Goal: Task Accomplishment & Management: Manage account settings

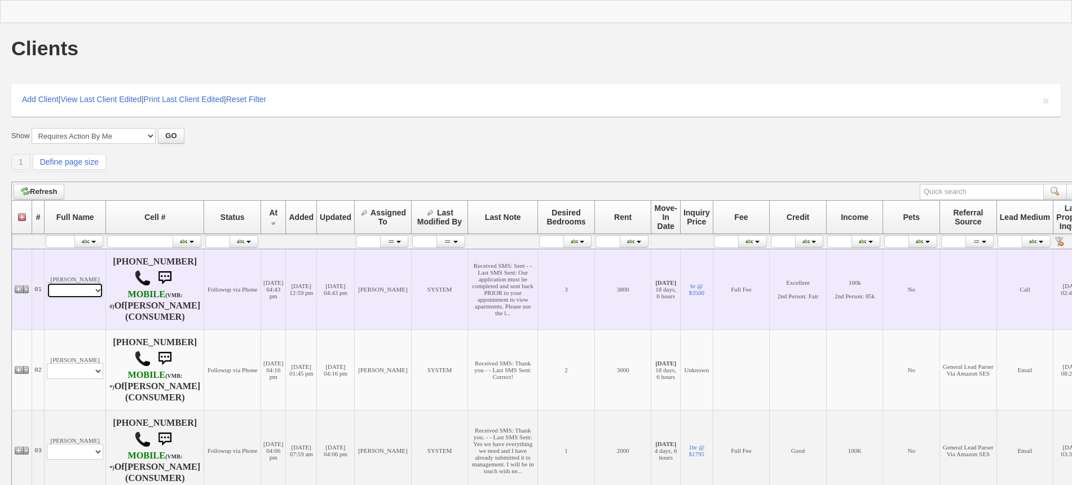
click at [63, 293] on select "Profile Edit Print Email Externally (Will Not Be Tracked In CRM) Closed Deals" at bounding box center [75, 291] width 56 height 16
select select "ChangeURL,/crm/custom/edit_client_form.php?redirect=%2Fcrm%2Fclients.php&id=995…"
click at [47, 298] on select "Profile Edit Print Email Externally (Will Not Be Tracked In CRM) Closed Deals" at bounding box center [75, 291] width 56 height 16
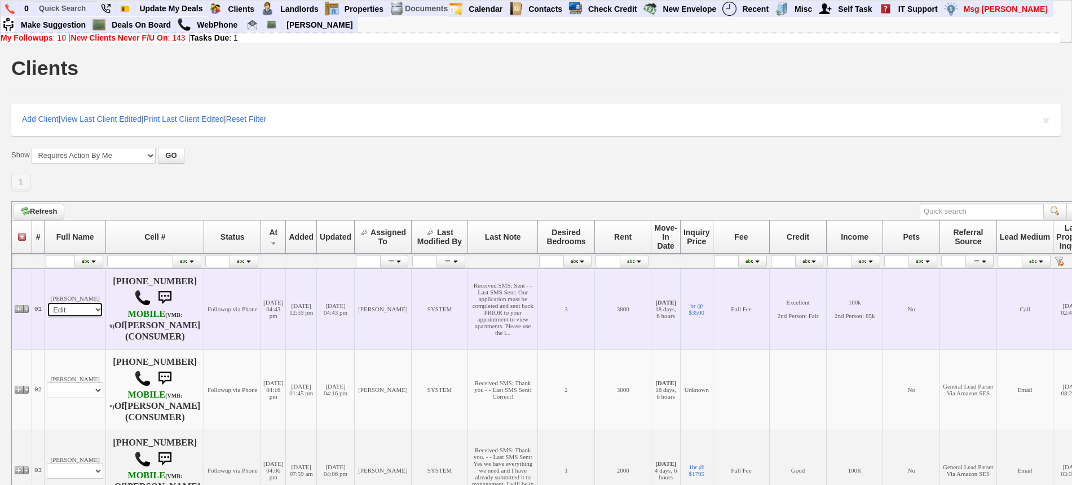
select select
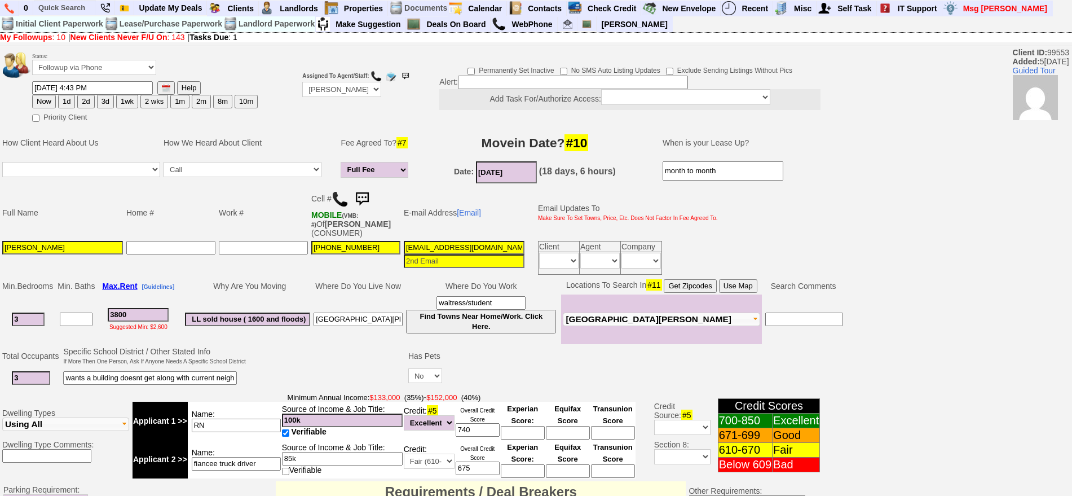
click at [373, 195] on img at bounding box center [362, 199] width 23 height 23
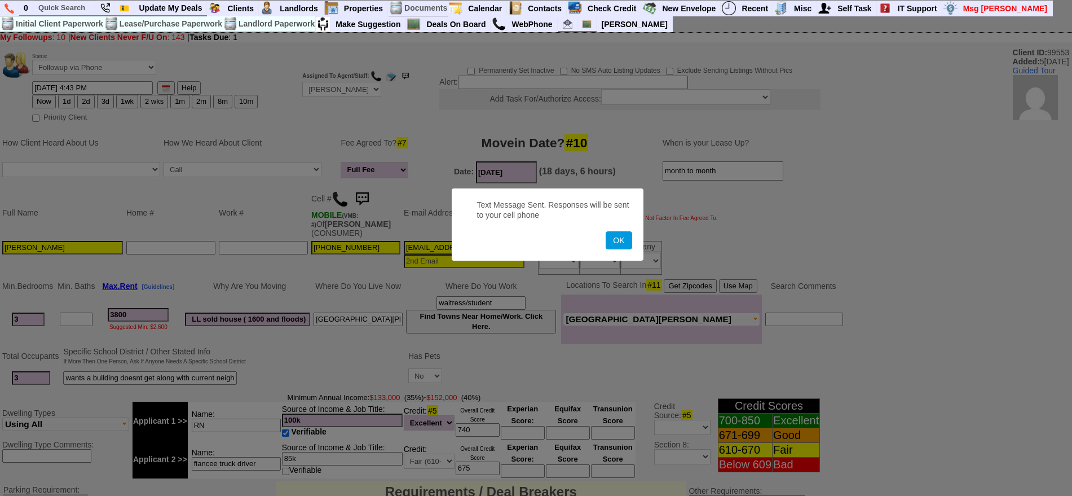
click at [606, 231] on button "OK" at bounding box center [619, 240] width 26 height 18
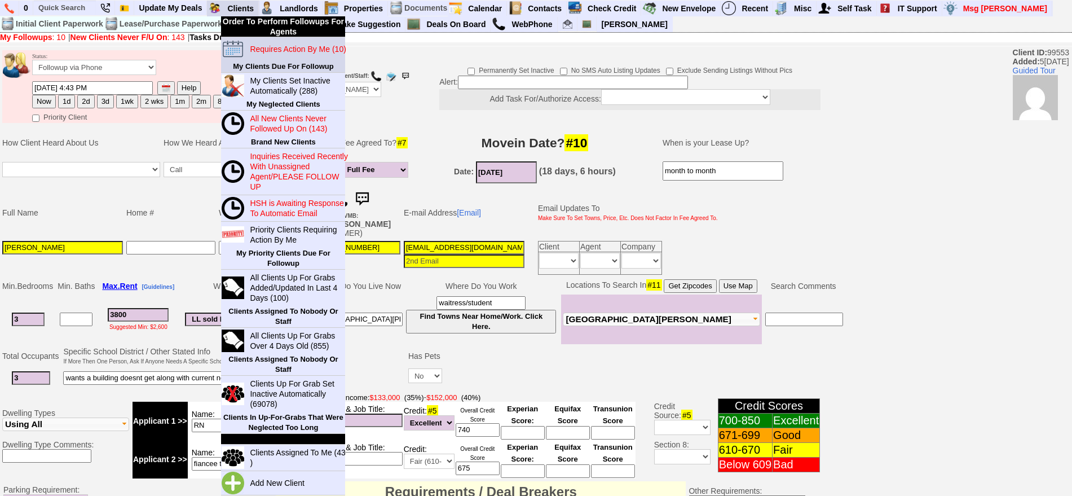
click at [274, 42] on link "Requires Action By Me (10)" at bounding box center [299, 49] width 108 height 15
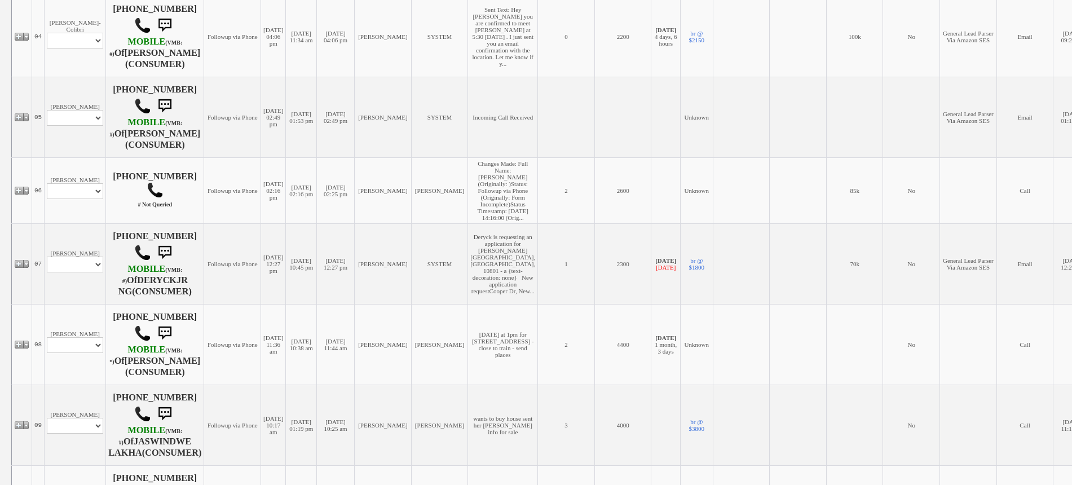
scroll to position [635, 0]
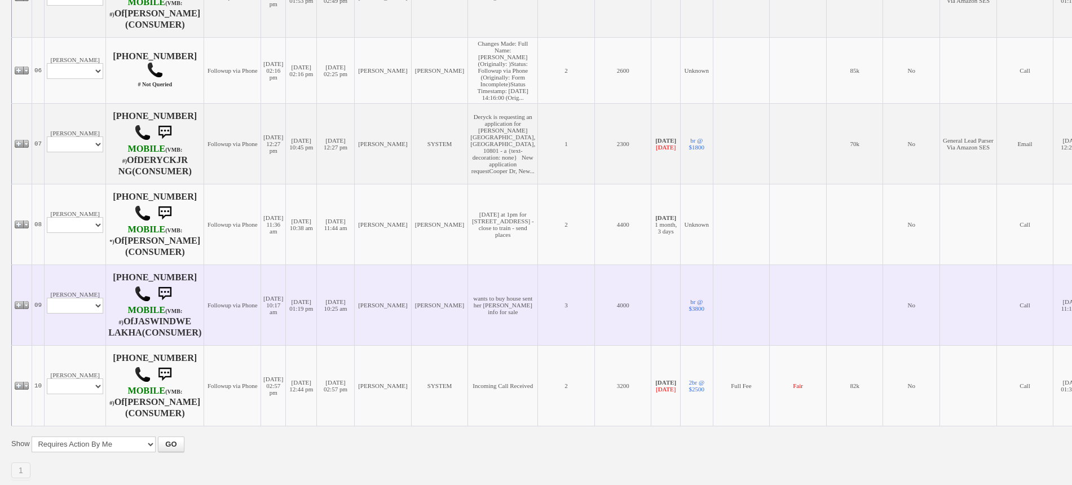
click at [92, 319] on td "Jaswinder Lakha Profile Edit Print Email Externally (Will Not Be Tracked In CRM…" at bounding box center [75, 305] width 61 height 81
click at [87, 314] on select "Profile Edit Print Email Externally (Will Not Be Tracked In CRM) Closed Deals" at bounding box center [75, 306] width 56 height 16
click at [349, 333] on td "[DATE] 10:25 am" at bounding box center [336, 305] width 38 height 81
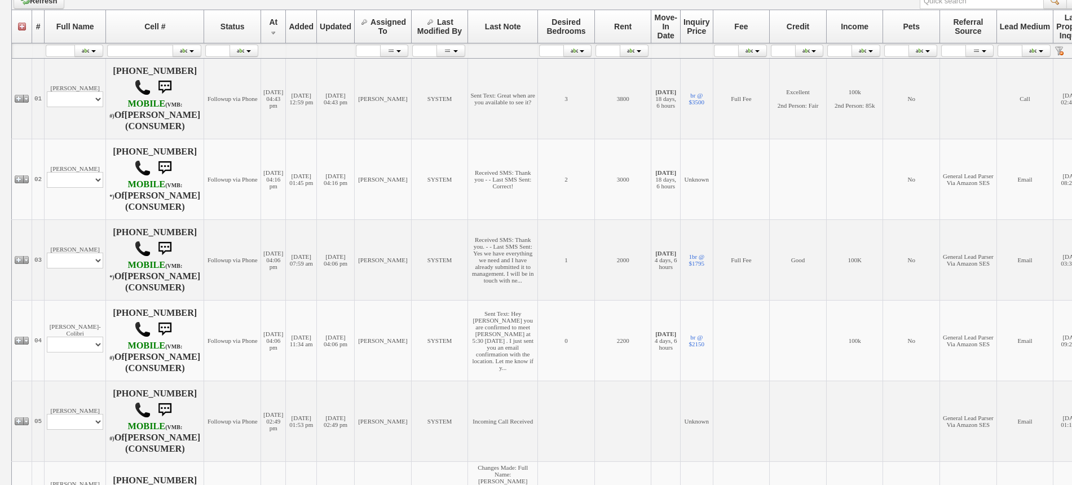
scroll to position [0, 0]
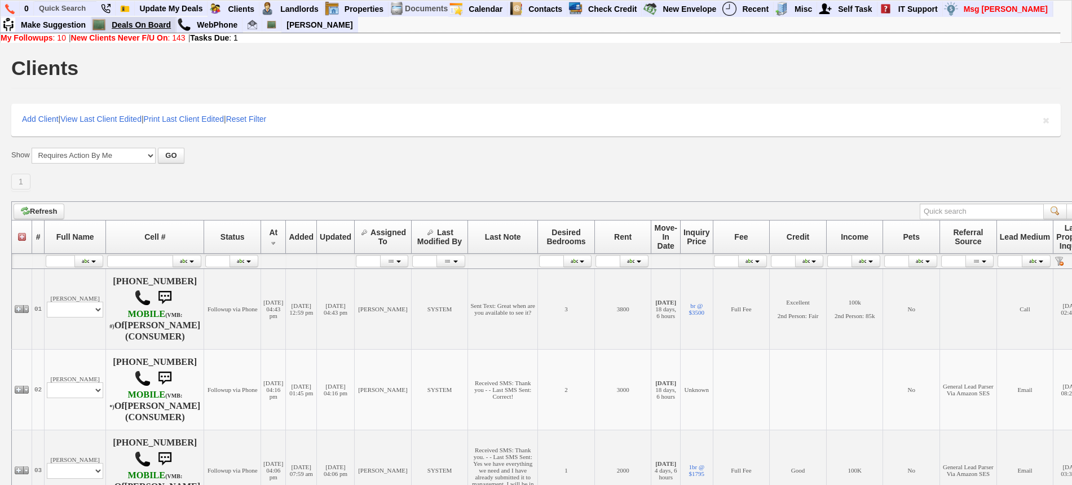
click at [151, 21] on link "Deals On Board" at bounding box center [141, 24] width 69 height 15
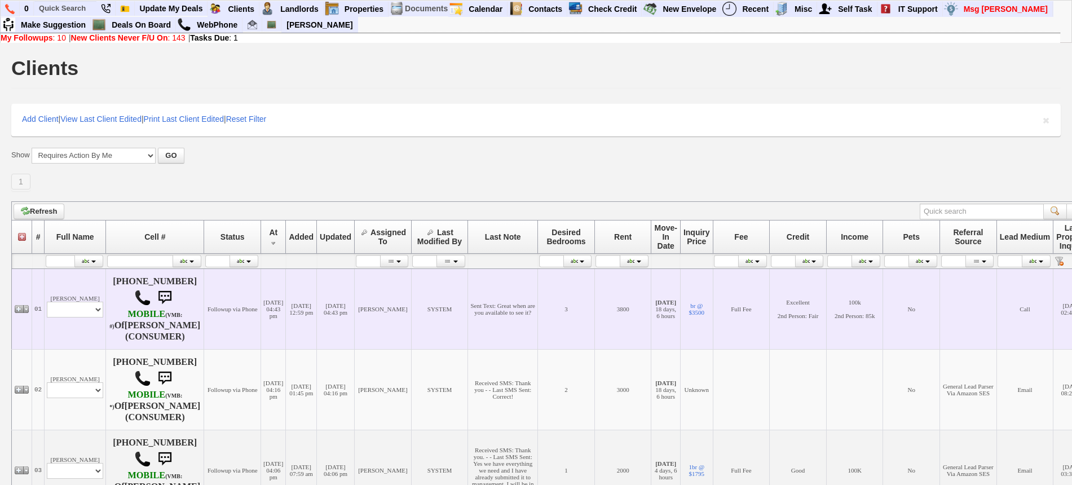
click at [74, 287] on td "Julissa Sosse Profile Edit Print Email Externally (Will Not Be Tracked In CRM) …" at bounding box center [75, 309] width 61 height 81
click at [75, 316] on select "Profile Edit Print Email Externally (Will Not Be Tracked In CRM) Closed Deals" at bounding box center [75, 310] width 56 height 16
select select "Print,custom/print_client.php?id=99553&why="
click at [47, 302] on select "Profile Edit Print Email Externally (Will Not Be Tracked In CRM) Closed Deals" at bounding box center [75, 310] width 56 height 16
click at [80, 315] on select "Profile Edit Print Email Externally (Will Not Be Tracked In CRM) Closed Deals" at bounding box center [75, 310] width 56 height 16
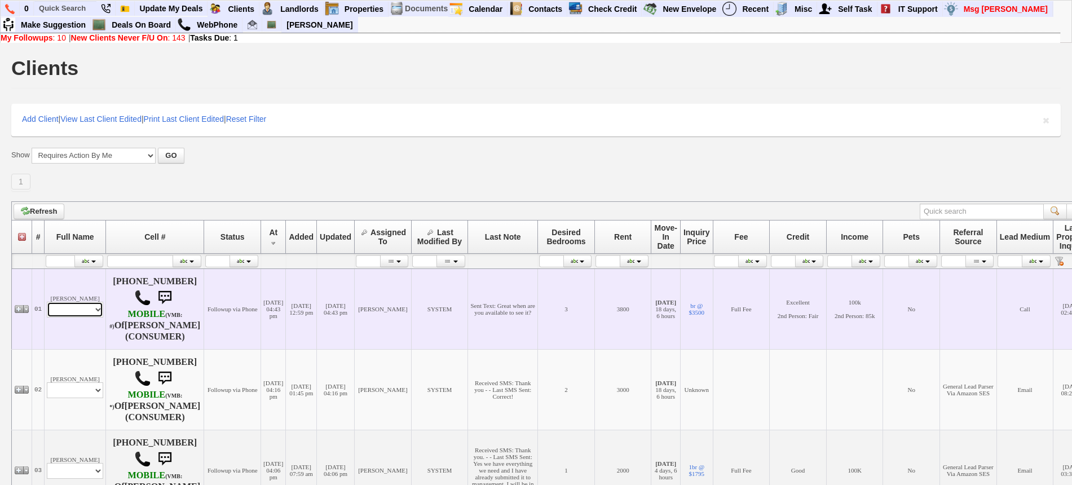
select select "ChangeURL,/crm/custom/edit_client_form.php?redirect=%2Fcrm%2Fclients.php&id=995…"
click at [47, 302] on select "Profile Edit Print Email Externally (Will Not Be Tracked In CRM) Closed Deals" at bounding box center [75, 310] width 56 height 16
select select
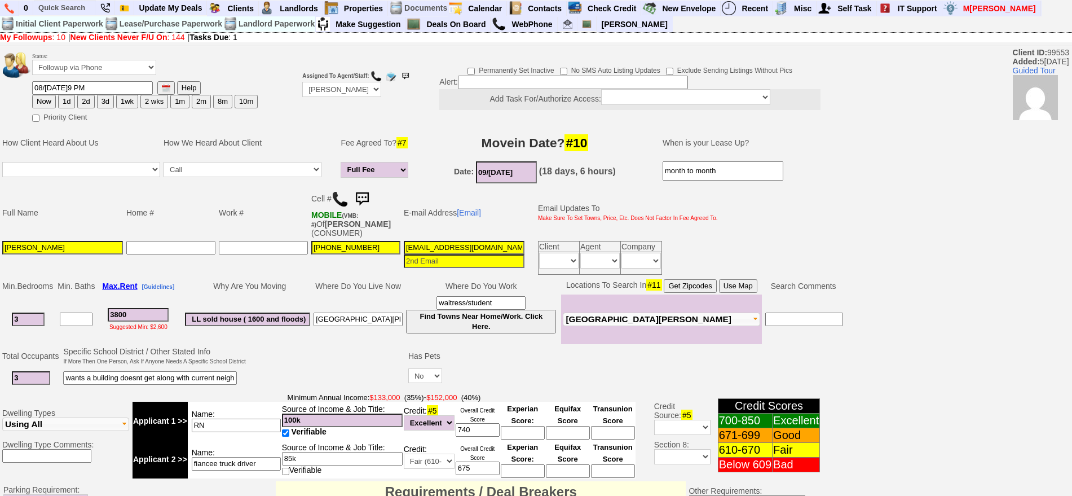
click at [367, 198] on img at bounding box center [362, 199] width 23 height 23
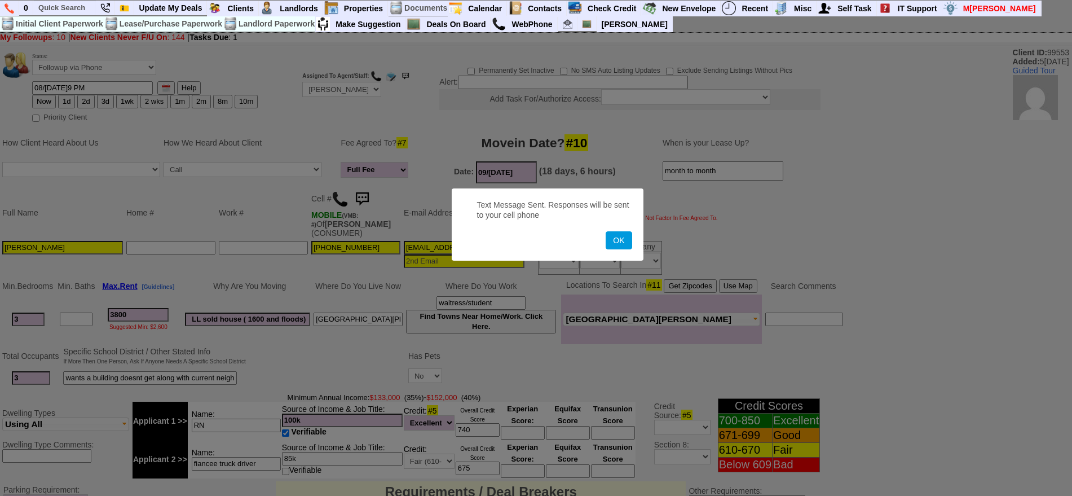
click at [606, 231] on button "OK" at bounding box center [619, 240] width 26 height 18
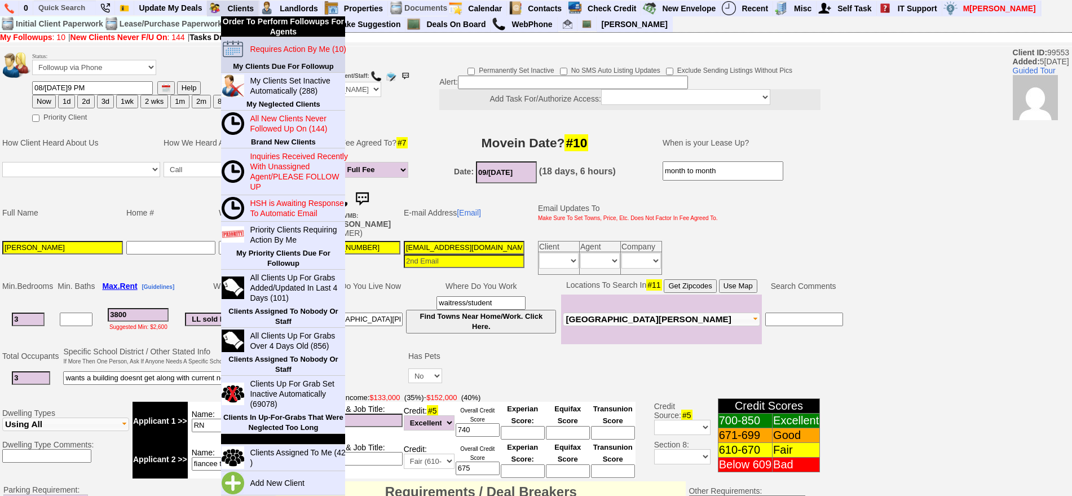
click at [298, 52] on blink "Requires Action By Me (10)" at bounding box center [298, 49] width 96 height 9
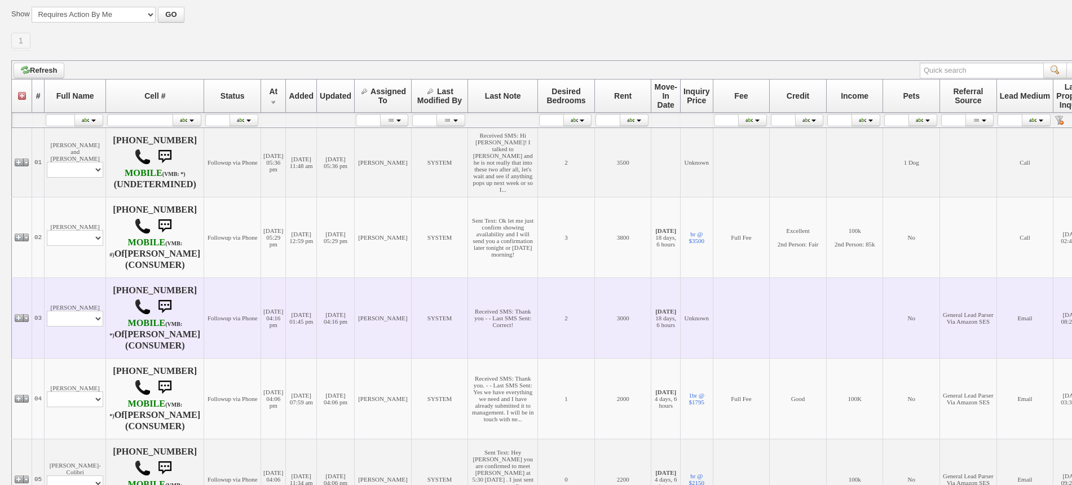
scroll to position [161, 0]
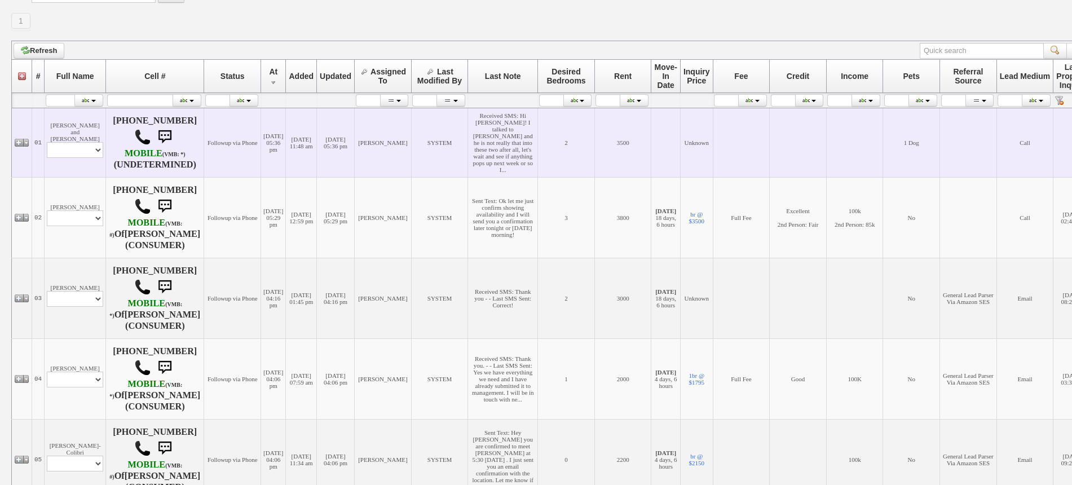
click at [81, 156] on td "[PERSON_NAME] and [PERSON_NAME] Profile Edit Print Email Externally (Will Not B…" at bounding box center [75, 142] width 61 height 69
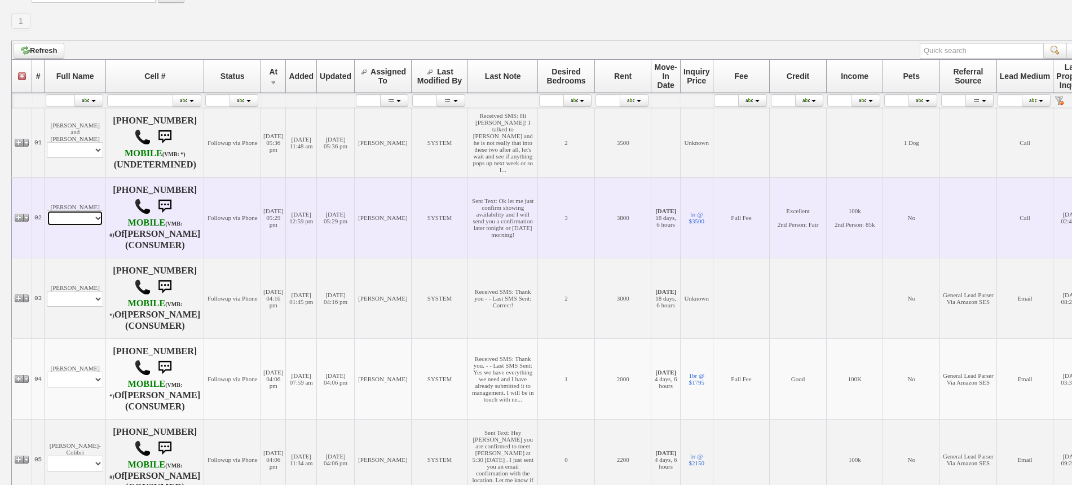
click at [88, 217] on select "Profile Edit Print Email Externally (Will Not Be Tracked In CRM) Closed Deals" at bounding box center [75, 218] width 56 height 16
select select "ChangeURL,/crm/custom/edit_client_form.php?redirect=%2Fcrm%2Fclients.php&id=995…"
click at [47, 212] on select "Profile Edit Print Email Externally (Will Not Be Tracked In CRM) Closed Deals" at bounding box center [75, 218] width 56 height 16
select select
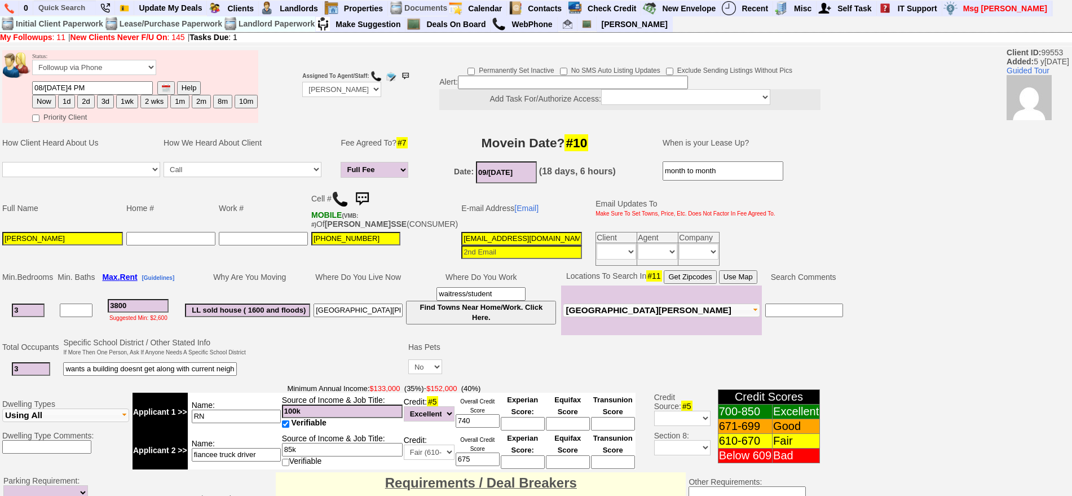
click at [363, 192] on img at bounding box center [362, 199] width 23 height 23
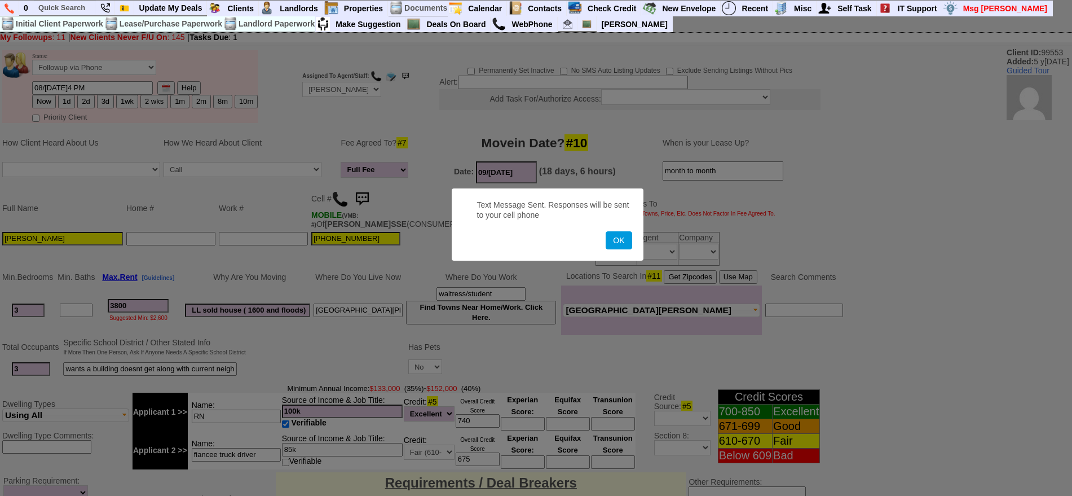
click at [606, 231] on button "OK" at bounding box center [619, 240] width 26 height 18
